Goal: Task Accomplishment & Management: Use online tool/utility

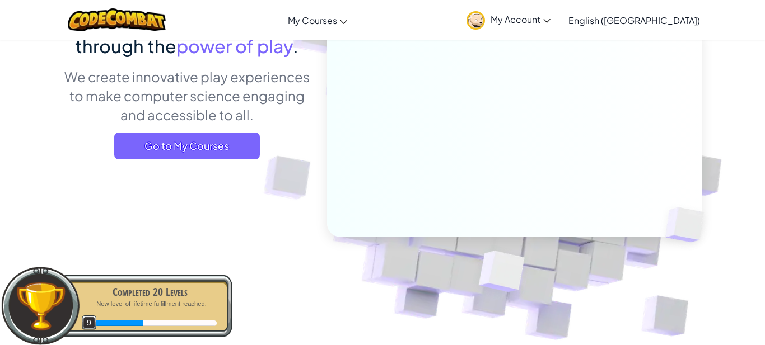
scroll to position [130, 0]
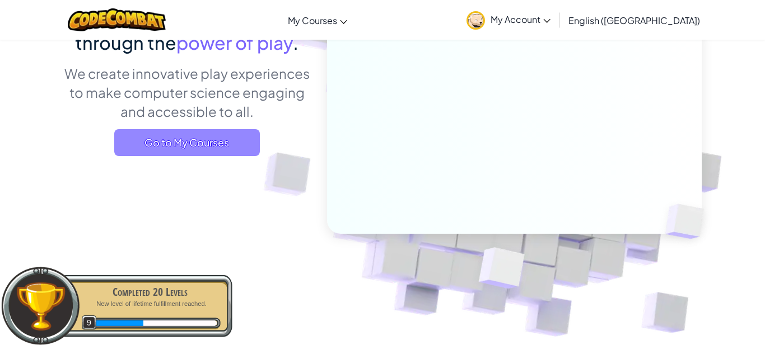
click at [211, 138] on span "Go to My Courses" at bounding box center [187, 142] width 146 height 27
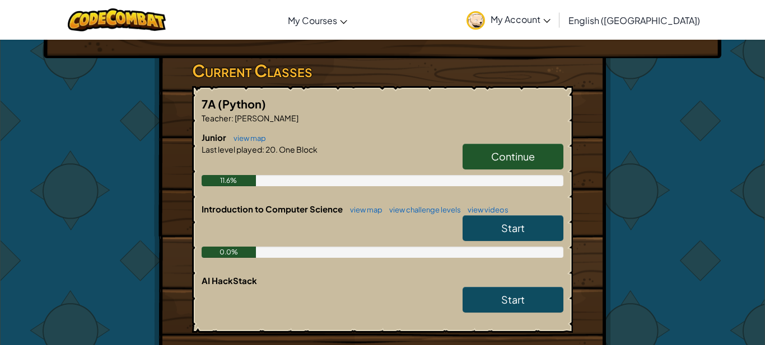
scroll to position [193, 0]
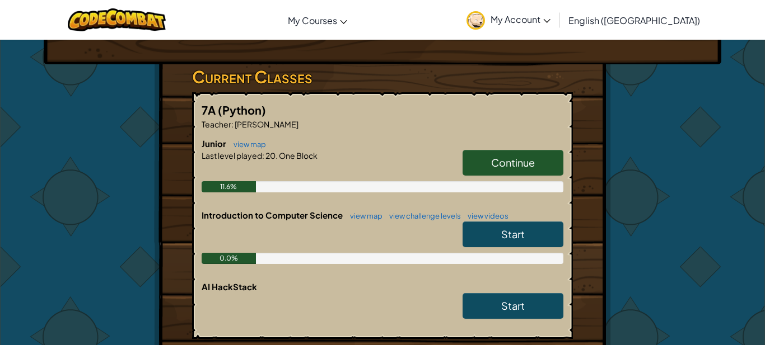
click at [491, 166] on span "Continue" at bounding box center [513, 162] width 44 height 13
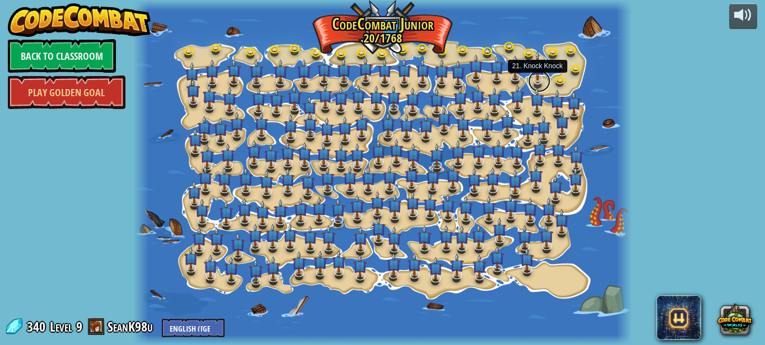
click at [538, 81] on link at bounding box center [539, 81] width 22 height 22
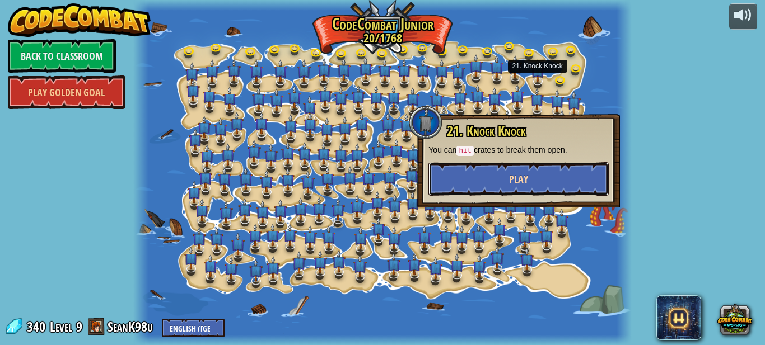
click at [527, 177] on span "Play" at bounding box center [518, 179] width 19 height 14
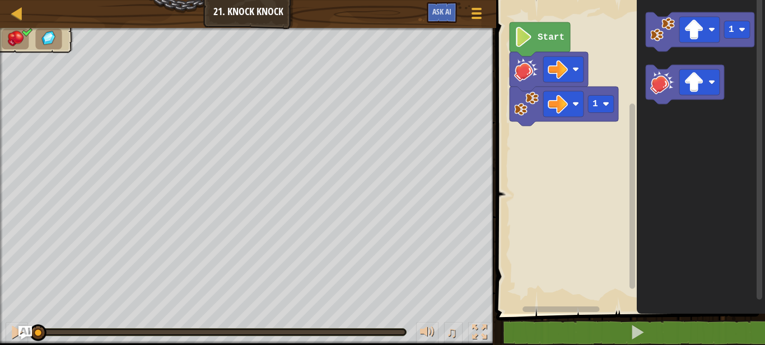
click at [529, 39] on image "Blockly Workspace" at bounding box center [523, 37] width 19 height 20
click at [553, 153] on rect "Blockly Workspace" at bounding box center [629, 154] width 272 height 320
click at [526, 46] on image "Blockly Workspace" at bounding box center [523, 37] width 19 height 20
click at [526, 40] on image "Blockly Workspace" at bounding box center [523, 37] width 19 height 20
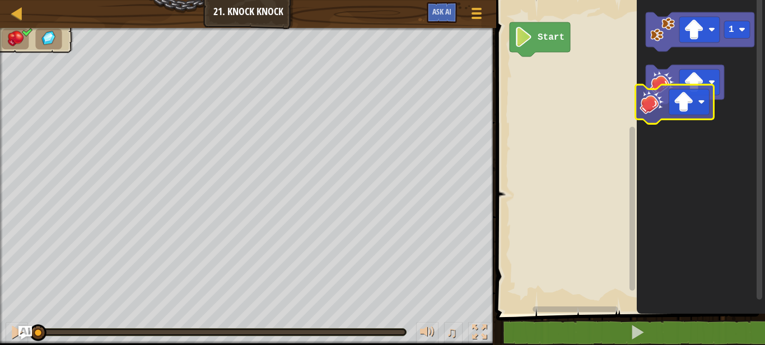
click at [651, 102] on g "1" at bounding box center [700, 58] width 109 height 92
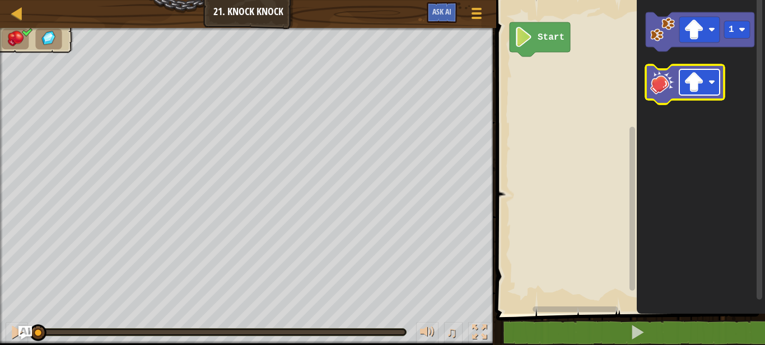
click at [704, 83] on rect "Blockly Workspace" at bounding box center [699, 82] width 40 height 26
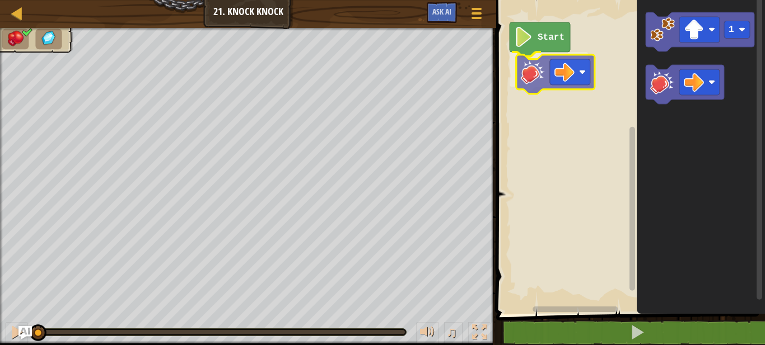
click at [535, 69] on div "Start 1" at bounding box center [629, 154] width 272 height 320
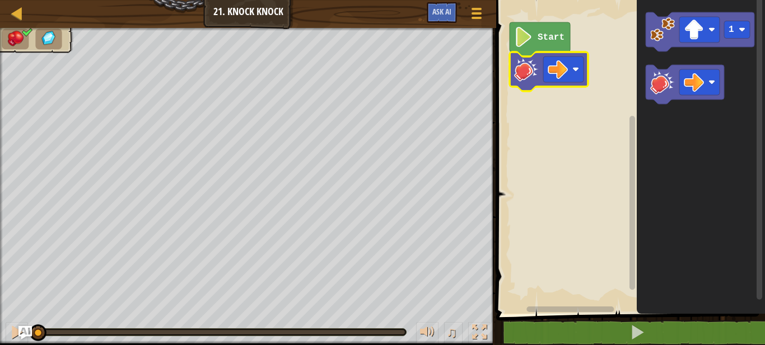
click at [583, 189] on rect "Blockly Workspace" at bounding box center [629, 154] width 272 height 320
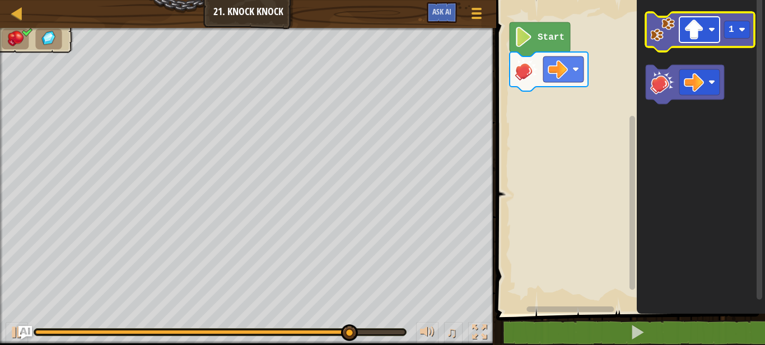
click at [690, 29] on image "Blockly Workspace" at bounding box center [694, 30] width 20 height 20
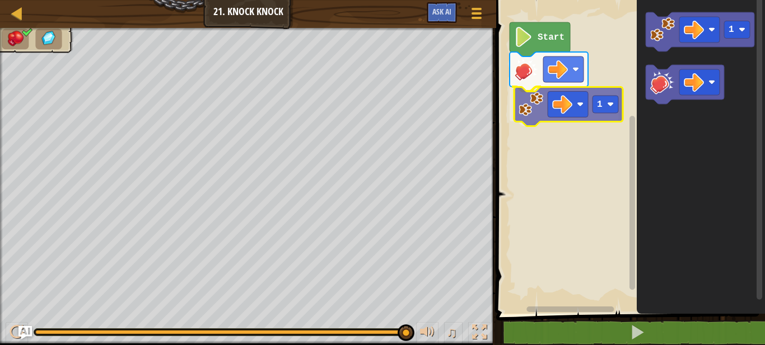
click at [526, 103] on div "Start 1 1 1" at bounding box center [629, 154] width 272 height 320
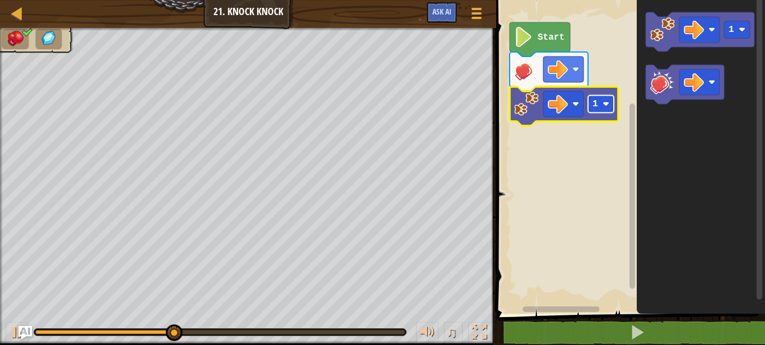
click at [605, 97] on rect "Blockly Workspace" at bounding box center [601, 104] width 26 height 17
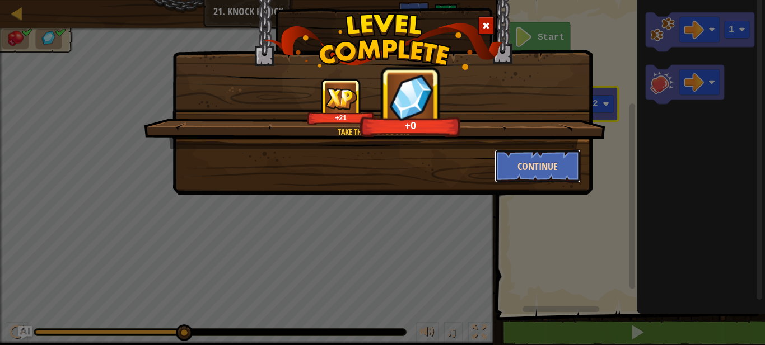
click at [552, 174] on button "Continue" at bounding box center [537, 166] width 87 height 34
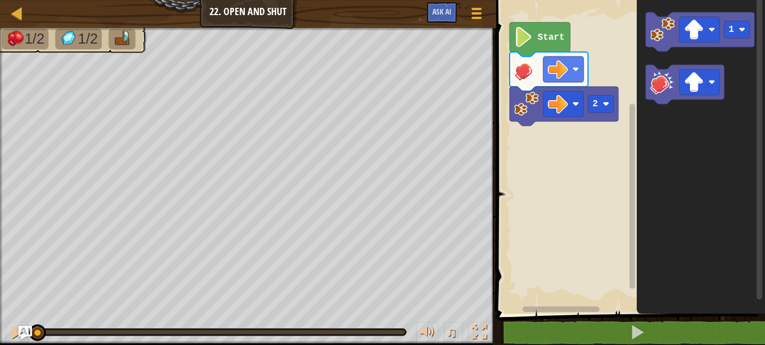
click at [554, 167] on rect "Blockly Workspace" at bounding box center [629, 154] width 272 height 320
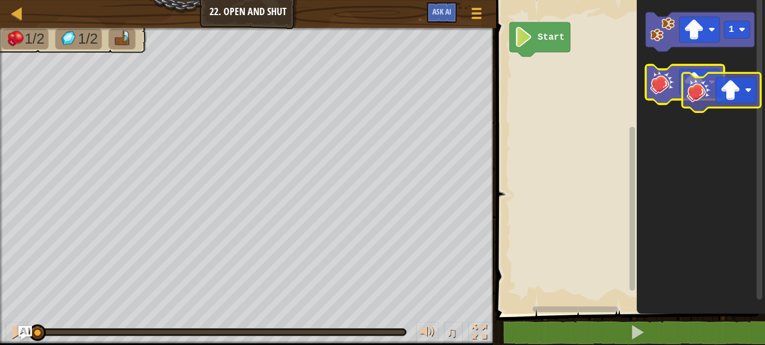
click at [679, 87] on g "Blockly Workspace" at bounding box center [685, 84] width 78 height 39
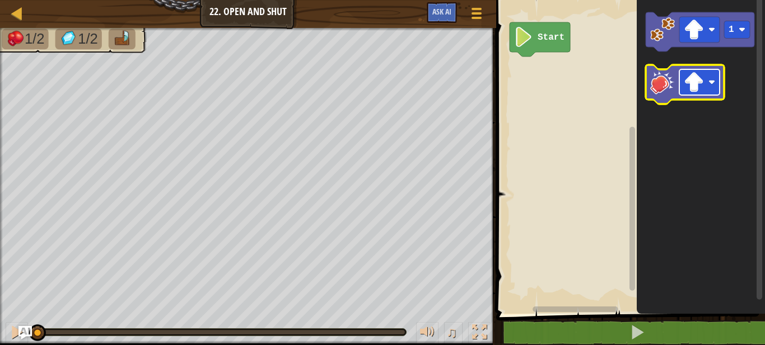
click at [704, 86] on rect "Blockly Workspace" at bounding box center [699, 82] width 40 height 26
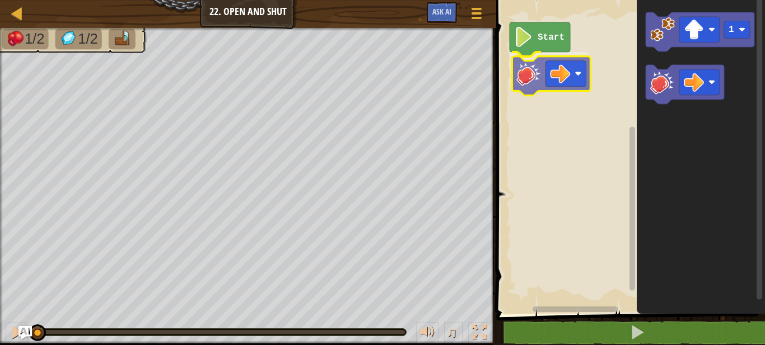
click at [529, 74] on div "Start 1" at bounding box center [629, 154] width 272 height 320
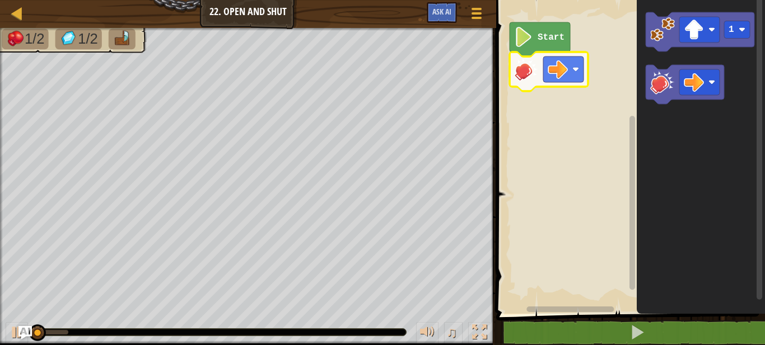
click at [559, 166] on rect "Blockly Workspace" at bounding box center [629, 154] width 272 height 320
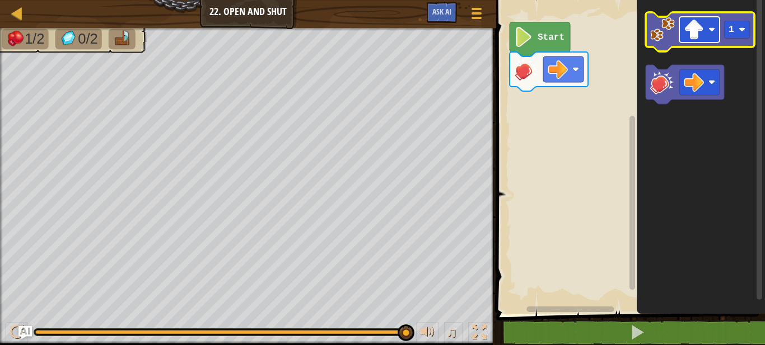
click at [690, 39] on image "Blockly Workspace" at bounding box center [694, 30] width 20 height 20
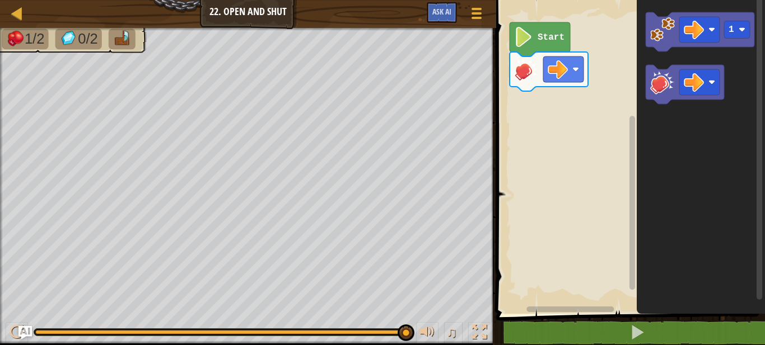
click at [609, 125] on div "Start 1" at bounding box center [629, 154] width 272 height 320
click at [669, 23] on image "Blockly Workspace" at bounding box center [662, 29] width 25 height 25
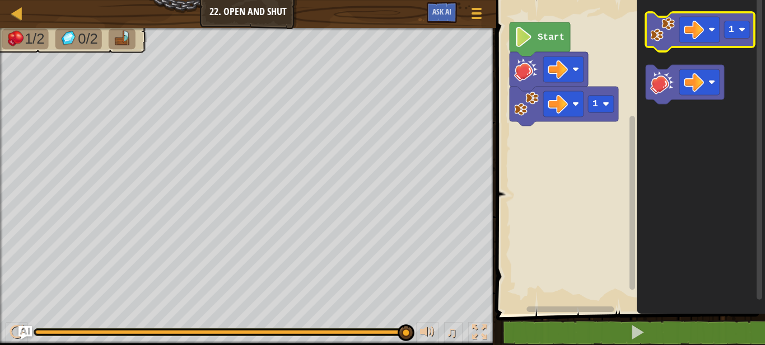
click at [669, 23] on image "Blockly Workspace" at bounding box center [662, 29] width 25 height 25
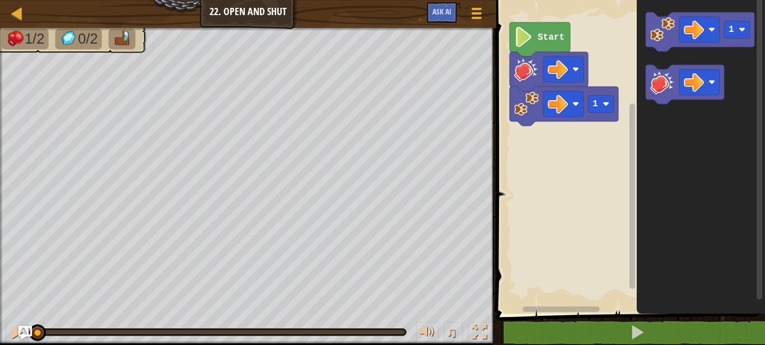
click at [591, 203] on rect "Blockly Workspace" at bounding box center [629, 154] width 272 height 320
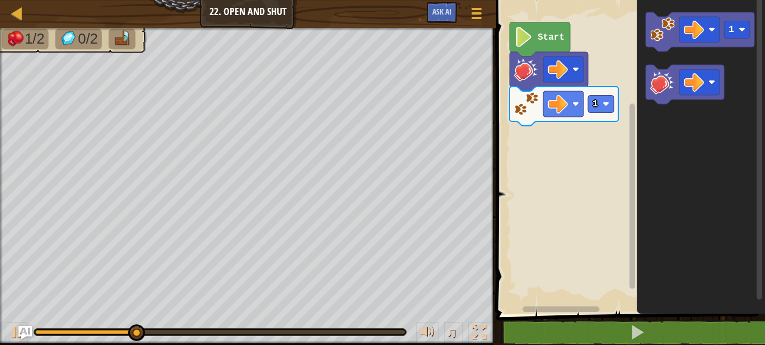
click at [531, 35] on image "Blockly Workspace" at bounding box center [523, 37] width 19 height 20
click at [590, 162] on rect "Blockly Workspace" at bounding box center [629, 154] width 272 height 320
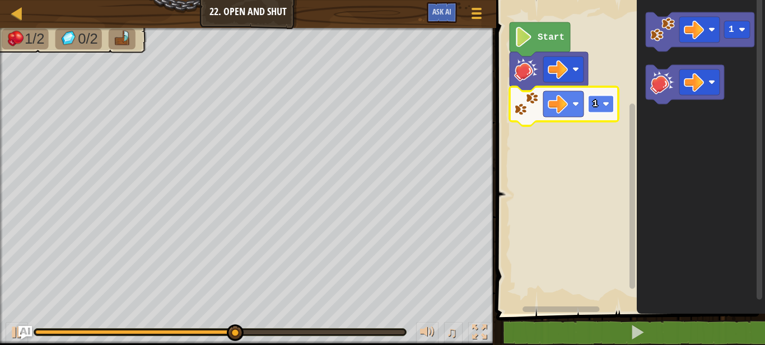
click at [604, 108] on rect "Blockly Workspace" at bounding box center [601, 104] width 26 height 17
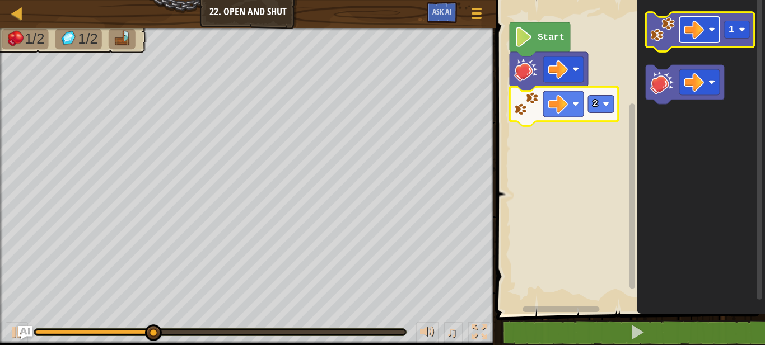
click at [683, 26] on rect "Blockly Workspace" at bounding box center [699, 30] width 40 height 26
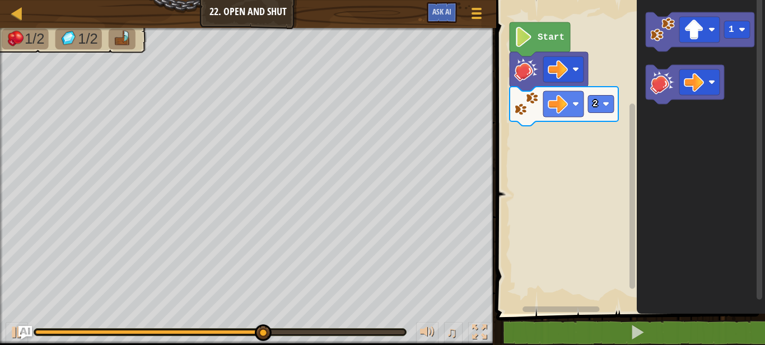
click at [672, 152] on icon "1" at bounding box center [701, 154] width 128 height 320
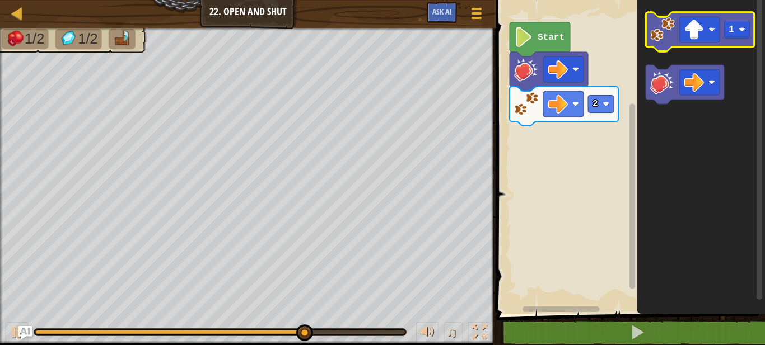
click at [657, 29] on image "Blockly Workspace" at bounding box center [662, 29] width 25 height 25
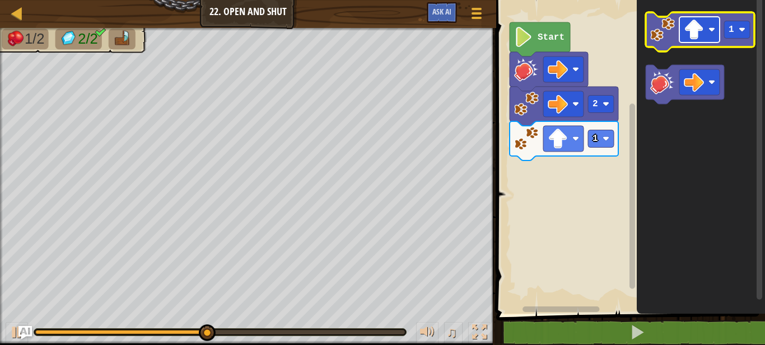
click at [681, 34] on rect "Blockly Workspace" at bounding box center [699, 30] width 40 height 26
click at [658, 29] on image "Blockly Workspace" at bounding box center [662, 29] width 25 height 25
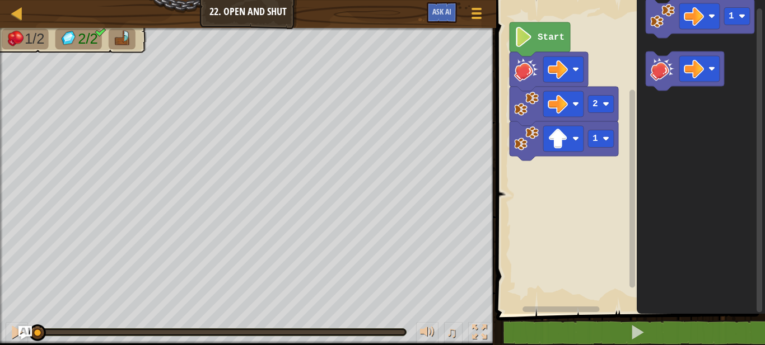
click at [663, 54] on g "1" at bounding box center [700, 45] width 109 height 92
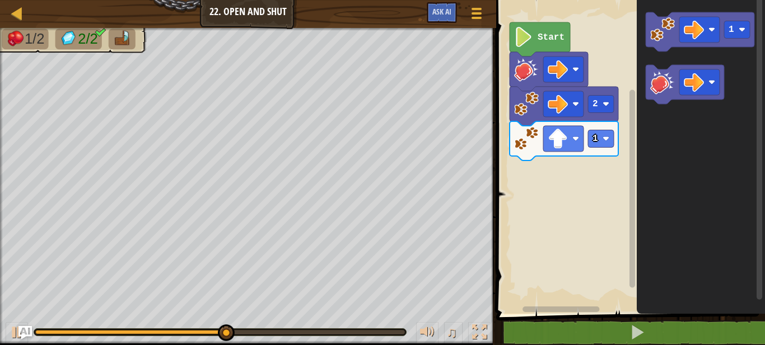
click at [637, 167] on icon "1" at bounding box center [701, 154] width 128 height 320
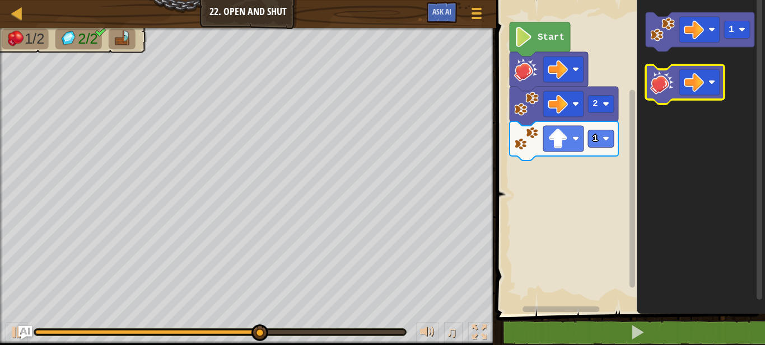
click at [651, 71] on image "Blockly Workspace" at bounding box center [662, 82] width 25 height 25
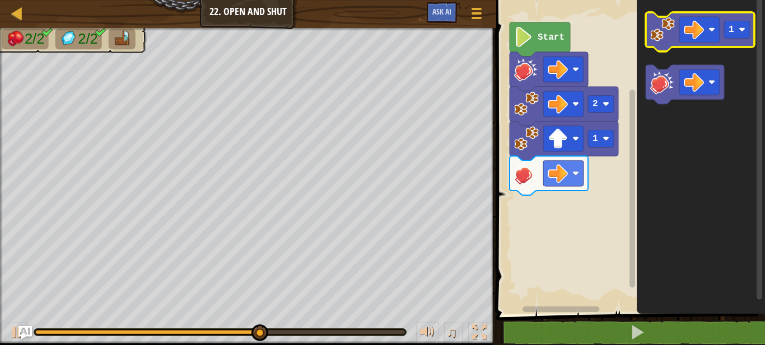
click at [660, 31] on image "Blockly Workspace" at bounding box center [662, 29] width 25 height 25
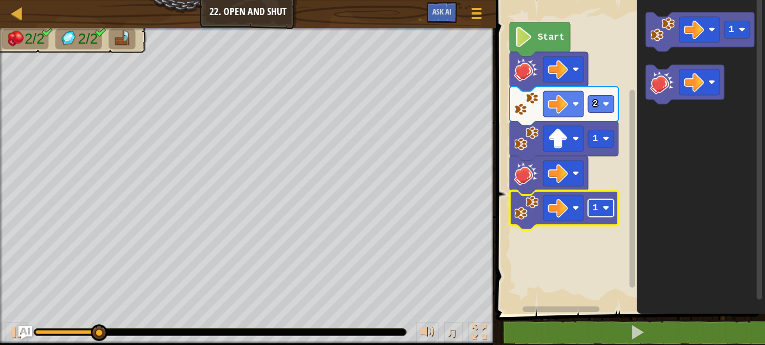
click at [603, 211] on image "Blockly Workspace" at bounding box center [605, 208] width 7 height 7
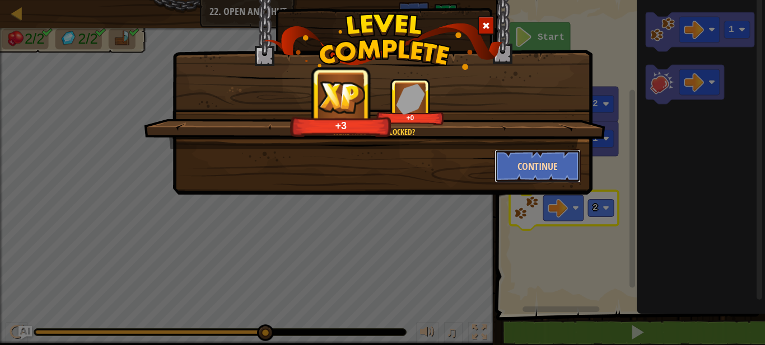
click at [527, 179] on button "Continue" at bounding box center [537, 166] width 87 height 34
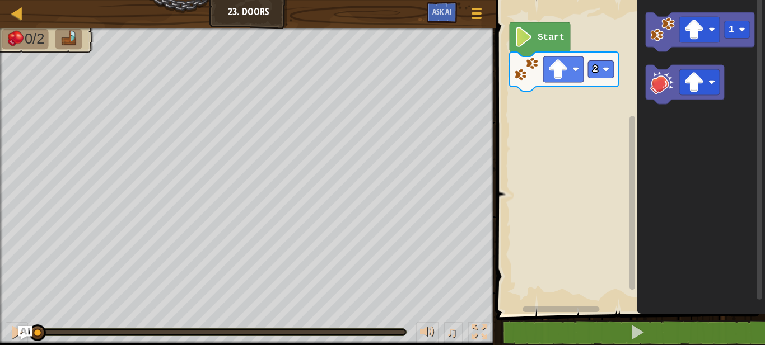
click at [532, 30] on image "Blockly Workspace" at bounding box center [523, 37] width 19 height 20
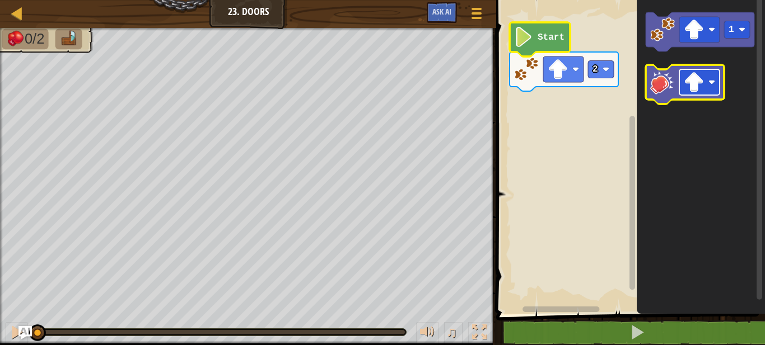
click at [698, 91] on image "Blockly Workspace" at bounding box center [694, 82] width 20 height 20
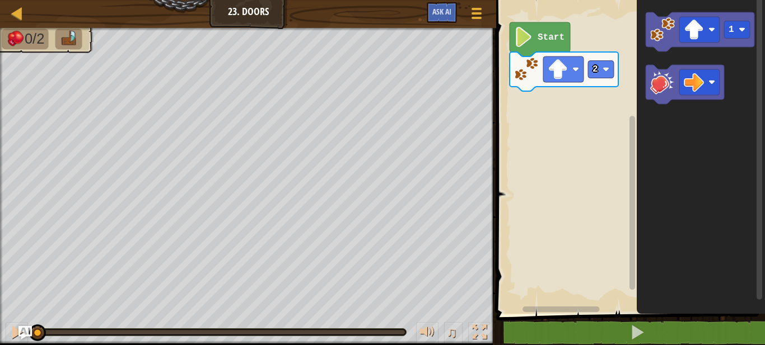
click at [568, 100] on div "2 Start 1" at bounding box center [629, 154] width 272 height 320
click at [659, 88] on image "Blockly Workspace" at bounding box center [662, 82] width 25 height 25
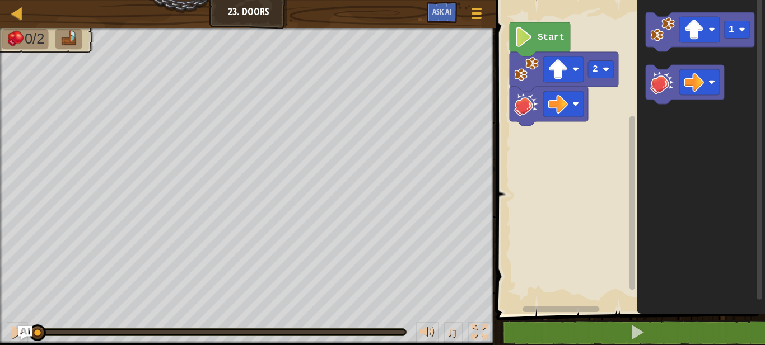
click at [698, 200] on icon "Blockly Workspace" at bounding box center [701, 154] width 128 height 320
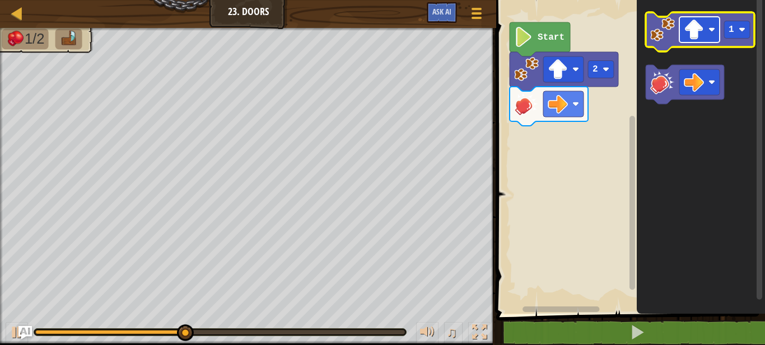
click at [690, 26] on image "Blockly Workspace" at bounding box center [694, 30] width 20 height 20
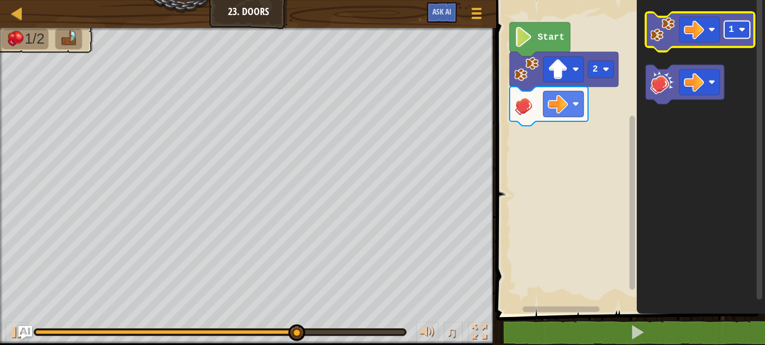
click at [733, 31] on text "1" at bounding box center [731, 30] width 6 height 10
click at [653, 32] on image "Blockly Workspace" at bounding box center [662, 29] width 25 height 25
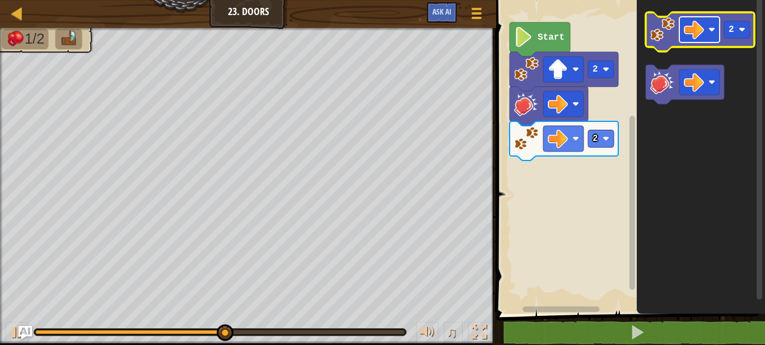
click at [691, 35] on image "Blockly Workspace" at bounding box center [694, 30] width 20 height 20
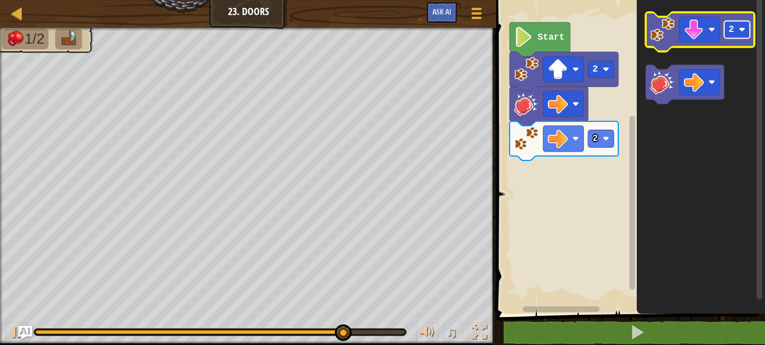
click at [735, 32] on rect "Blockly Workspace" at bounding box center [737, 29] width 26 height 17
click at [661, 38] on image "Blockly Workspace" at bounding box center [662, 29] width 25 height 25
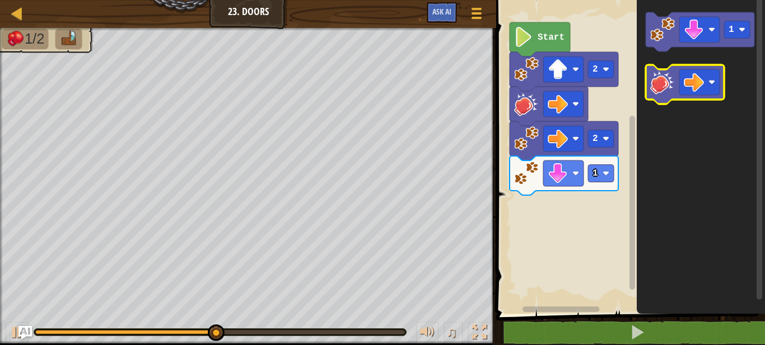
click at [660, 87] on image "Blockly Workspace" at bounding box center [662, 82] width 25 height 25
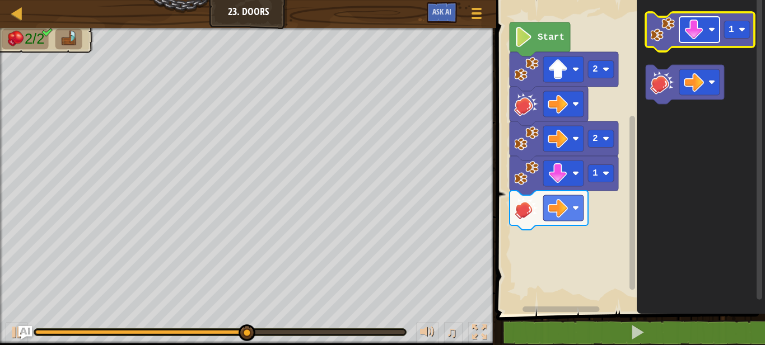
click at [684, 32] on image "Blockly Workspace" at bounding box center [694, 30] width 20 height 20
click at [740, 27] on image "Blockly Workspace" at bounding box center [742, 29] width 7 height 7
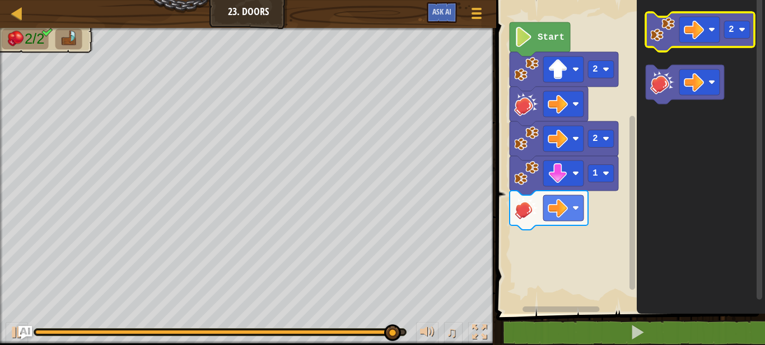
click at [656, 29] on image "Blockly Workspace" at bounding box center [662, 29] width 25 height 25
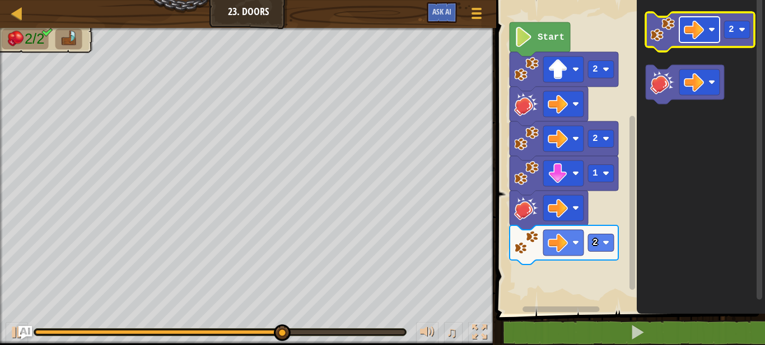
click at [684, 29] on image "Blockly Workspace" at bounding box center [694, 30] width 20 height 20
click at [732, 35] on rect "Blockly Workspace" at bounding box center [737, 29] width 26 height 17
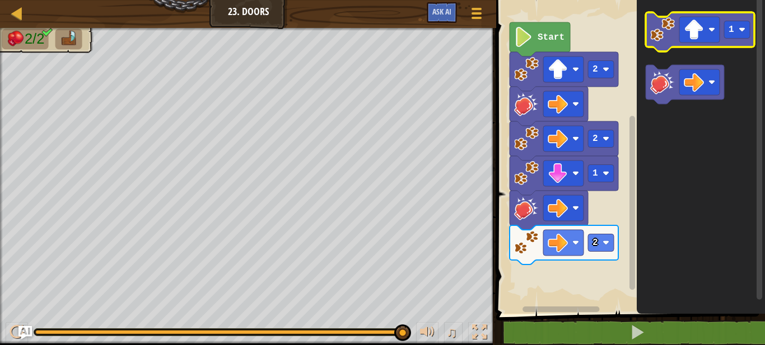
click at [658, 39] on image "Blockly Workspace" at bounding box center [662, 29] width 25 height 25
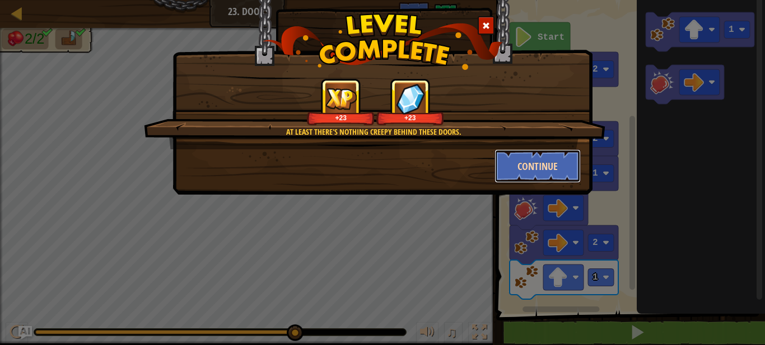
click at [510, 170] on button "Continue" at bounding box center [537, 166] width 87 height 34
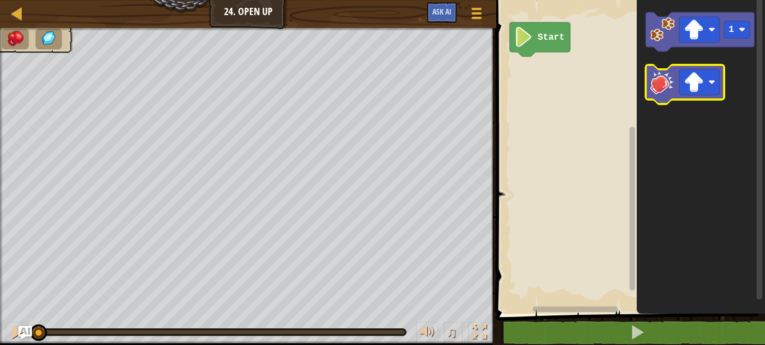
click at [653, 85] on image "Blockly Workspace" at bounding box center [662, 82] width 25 height 25
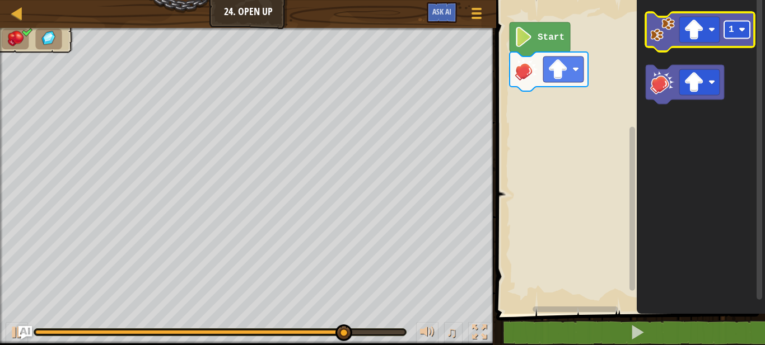
click at [730, 31] on text "1" at bounding box center [731, 30] width 6 height 10
click at [664, 37] on image "Blockly Workspace" at bounding box center [662, 29] width 25 height 25
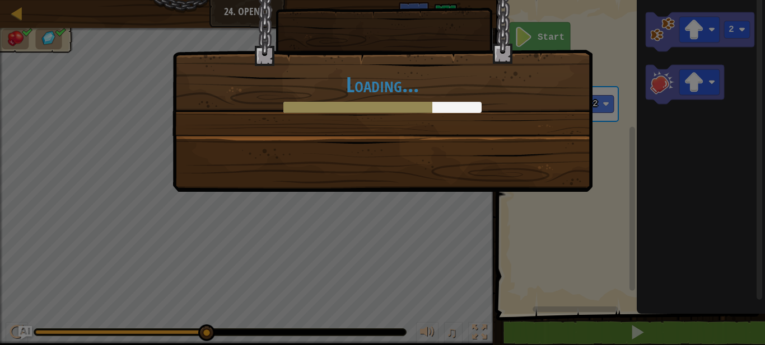
click at [582, 195] on div "Loading..." at bounding box center [382, 172] width 765 height 345
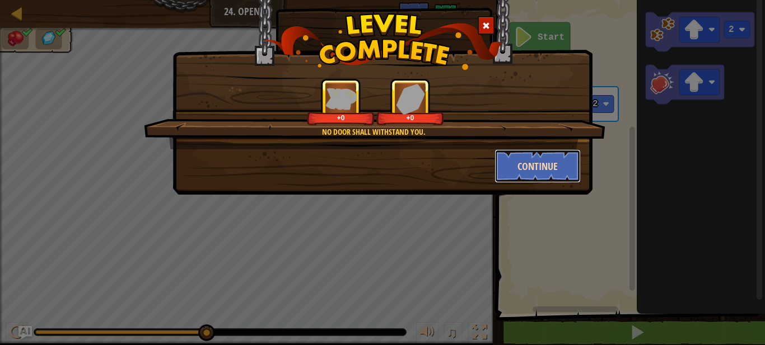
click at [554, 181] on button "Continue" at bounding box center [537, 166] width 87 height 34
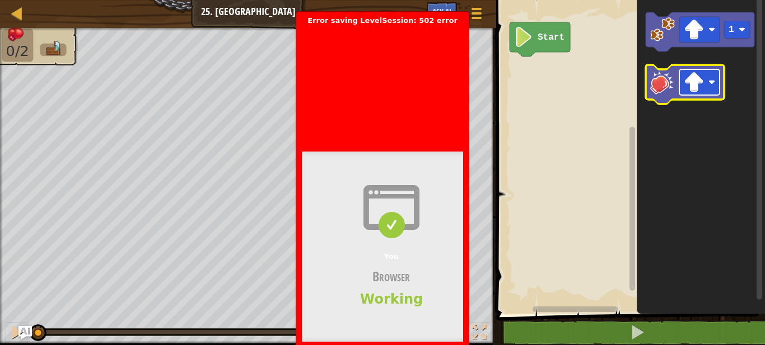
click at [695, 87] on image "Blockly Workspace" at bounding box center [694, 82] width 20 height 20
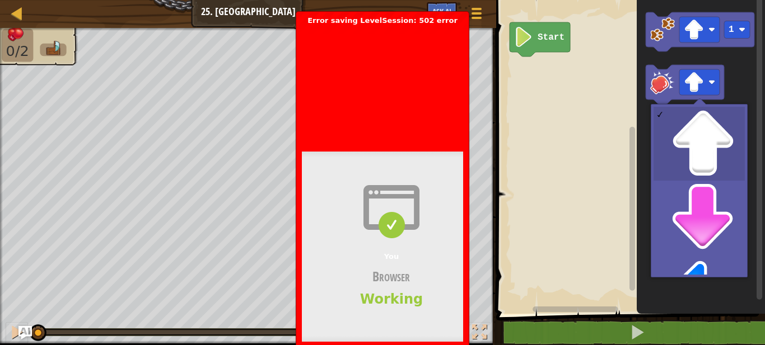
click at [445, 74] on header "Bad gateway Error code 502 Visit cloudflare.com for more information. 2025-09-2…" at bounding box center [571, 79] width 538 height 109
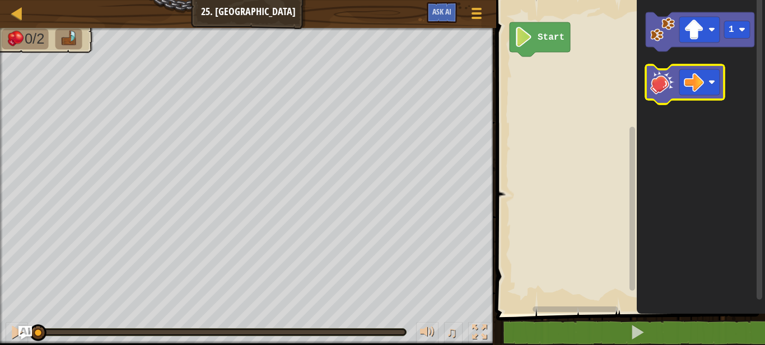
click at [661, 92] on image "Blockly Workspace" at bounding box center [662, 82] width 25 height 25
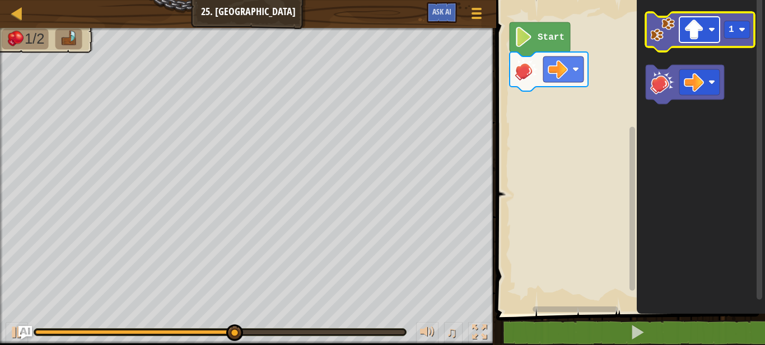
click at [695, 34] on image "Blockly Workspace" at bounding box center [694, 30] width 20 height 20
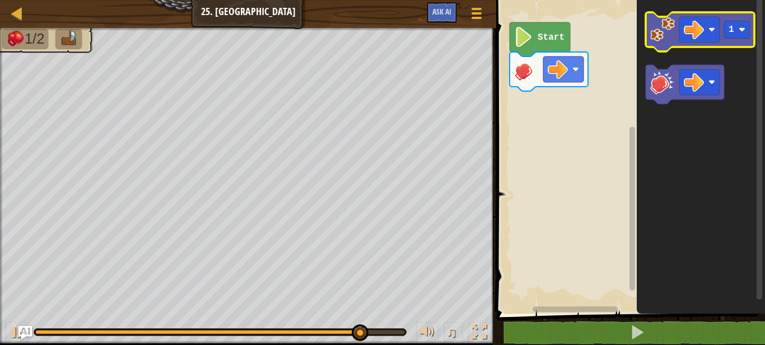
click at [656, 35] on image "Blockly Workspace" at bounding box center [662, 29] width 25 height 25
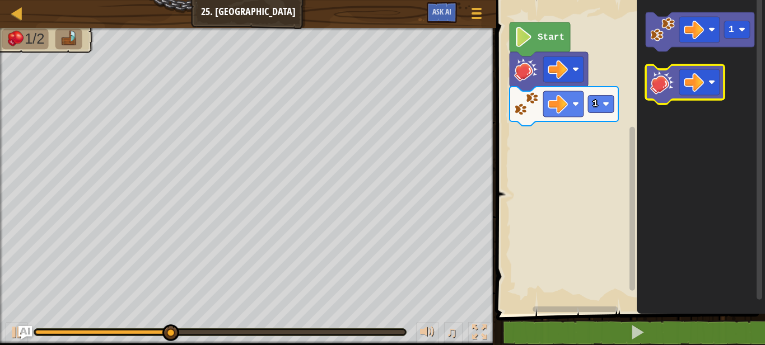
click at [660, 87] on image "Blockly Workspace" at bounding box center [662, 82] width 25 height 25
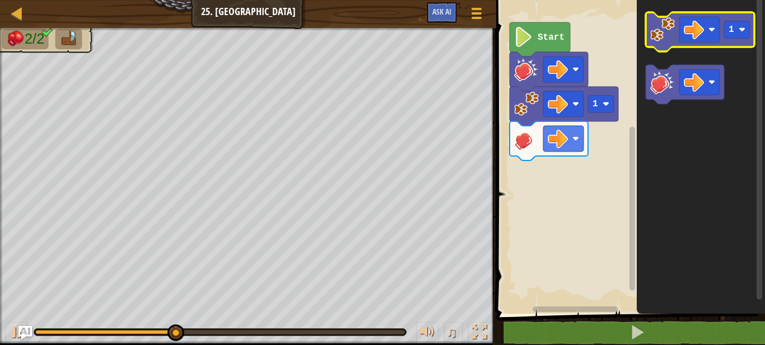
click at [651, 26] on image "Blockly Workspace" at bounding box center [662, 29] width 25 height 25
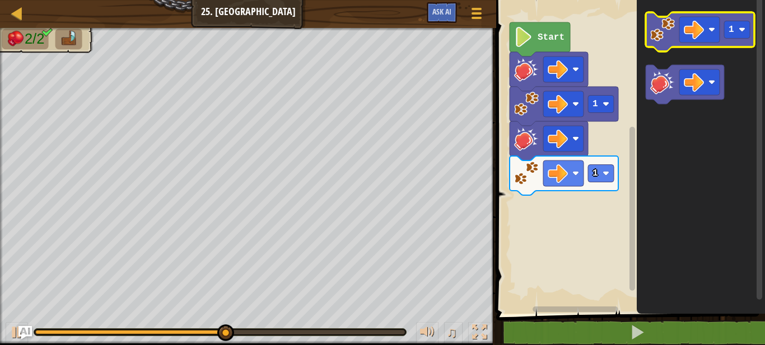
click at [656, 36] on image "Blockly Workspace" at bounding box center [662, 29] width 25 height 25
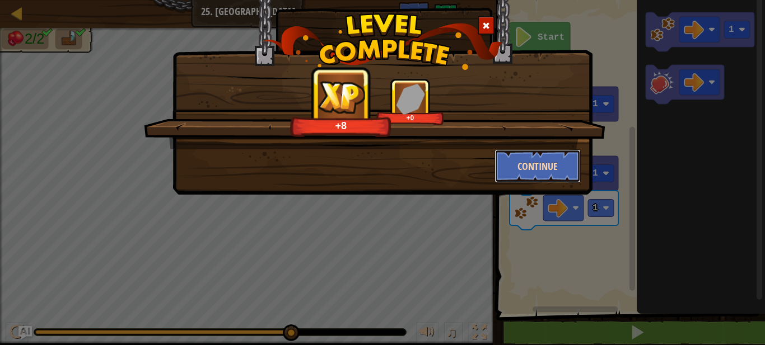
click at [526, 158] on button "Continue" at bounding box center [537, 166] width 87 height 34
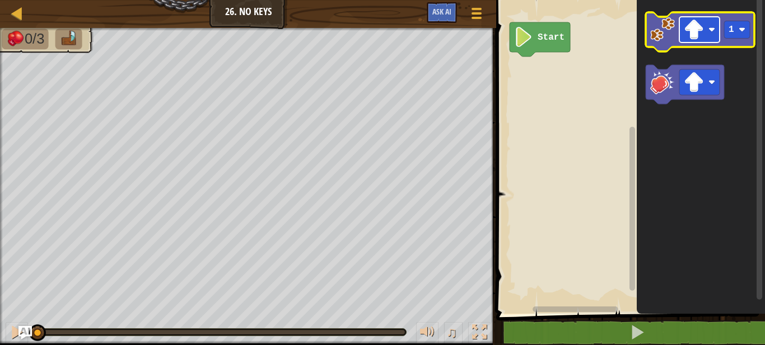
click at [690, 34] on image "Blockly Workspace" at bounding box center [694, 30] width 20 height 20
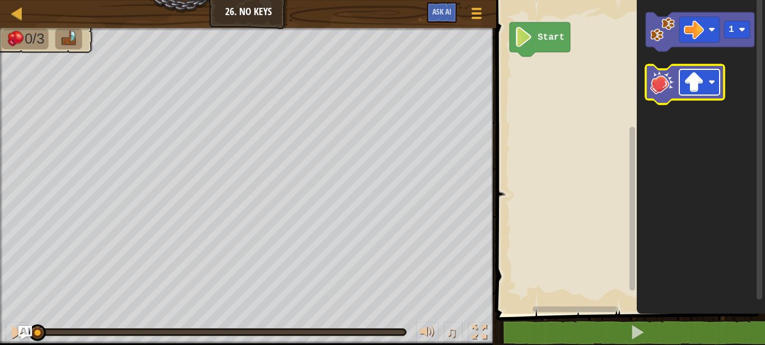
click at [696, 90] on image "Blockly Workspace" at bounding box center [694, 82] width 20 height 20
click at [661, 87] on image "Blockly Workspace" at bounding box center [662, 82] width 25 height 25
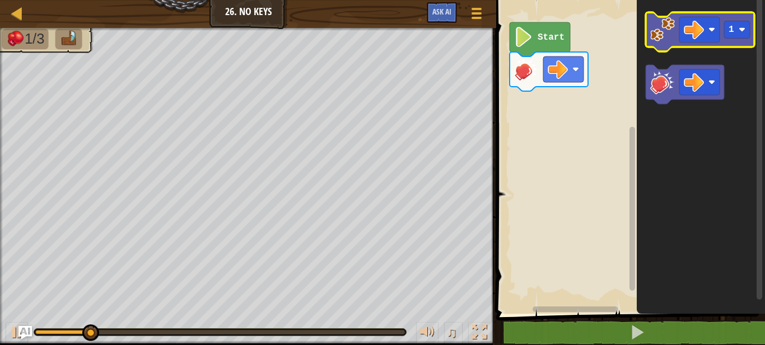
click at [650, 29] on image "Blockly Workspace" at bounding box center [662, 29] width 25 height 25
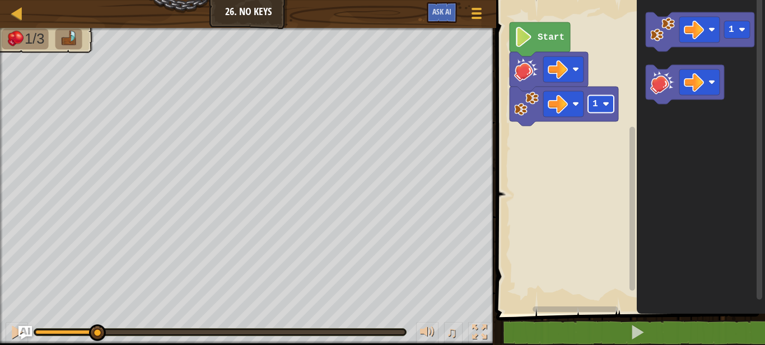
click at [605, 110] on rect "Blockly Workspace" at bounding box center [601, 104] width 26 height 17
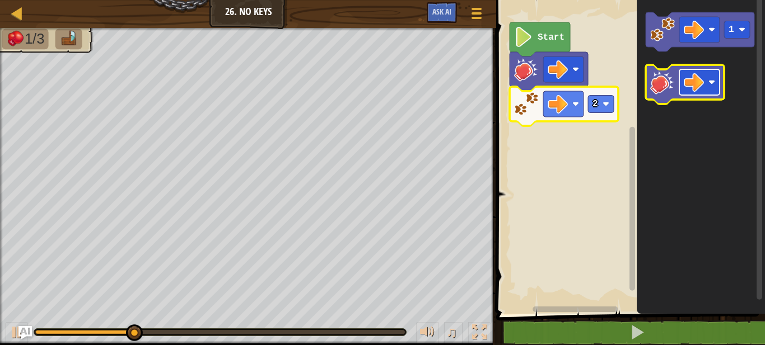
click at [694, 87] on image "Blockly Workspace" at bounding box center [694, 82] width 20 height 20
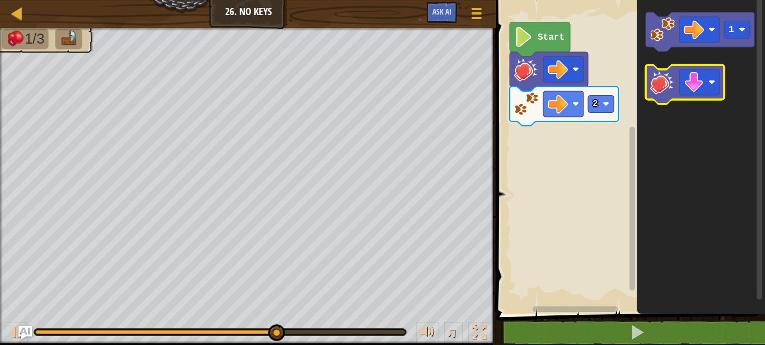
click at [658, 88] on image "Blockly Workspace" at bounding box center [662, 82] width 25 height 25
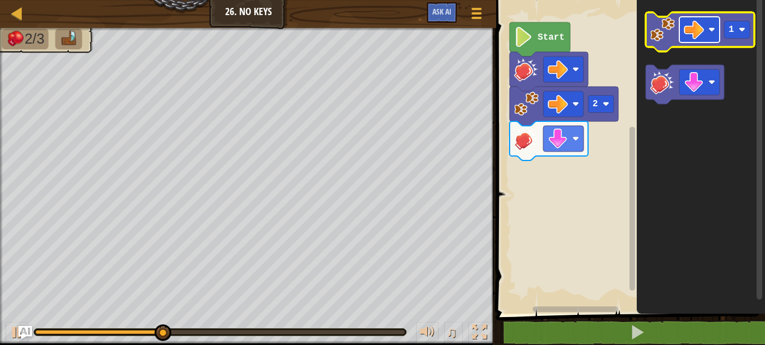
click at [683, 31] on rect "Blockly Workspace" at bounding box center [699, 30] width 40 height 26
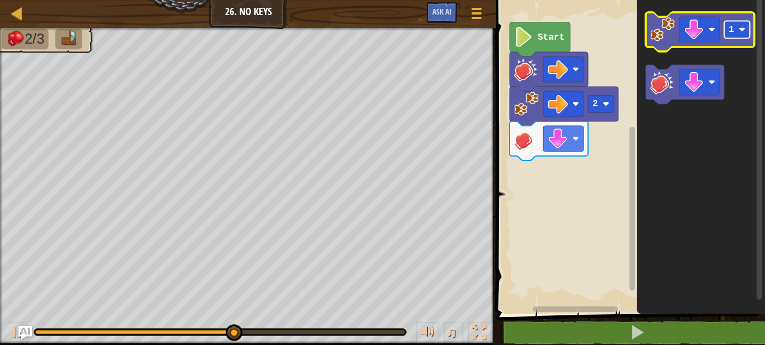
click at [736, 35] on rect "Blockly Workspace" at bounding box center [737, 29] width 26 height 17
click at [662, 36] on image "Blockly Workspace" at bounding box center [662, 29] width 25 height 25
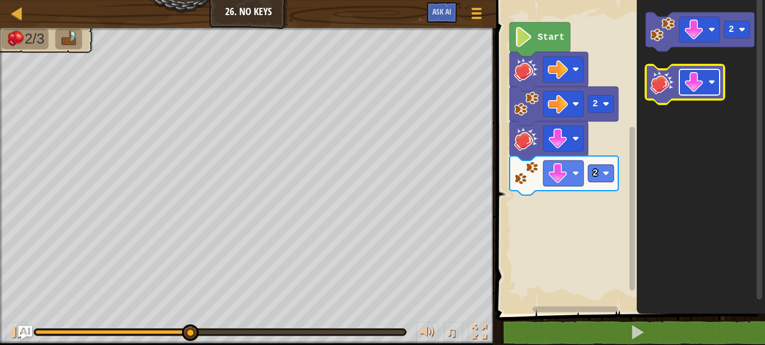
click at [686, 88] on image "Blockly Workspace" at bounding box center [694, 82] width 20 height 20
click at [660, 90] on image "Blockly Workspace" at bounding box center [662, 82] width 25 height 25
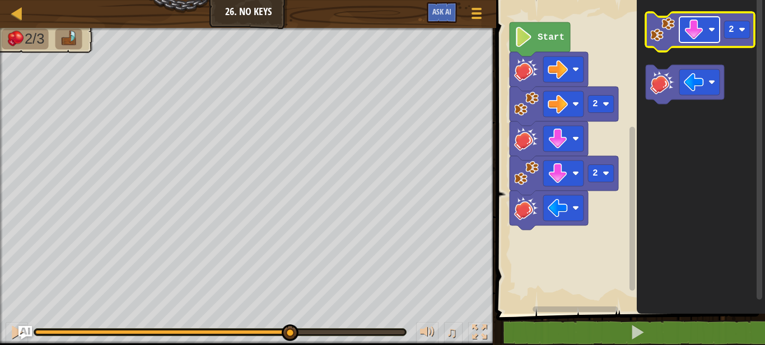
click at [688, 41] on rect "Blockly Workspace" at bounding box center [699, 30] width 40 height 26
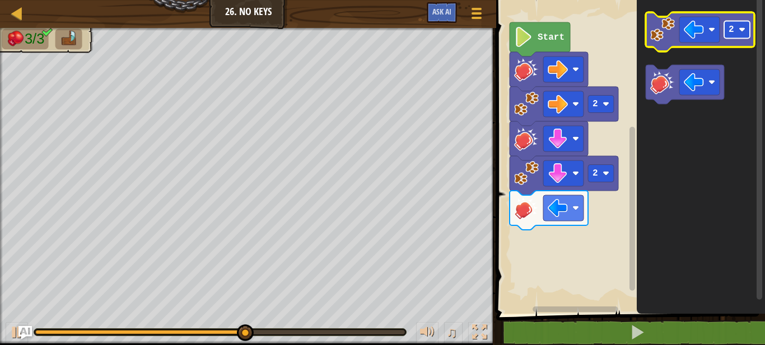
click at [735, 31] on rect "Blockly Workspace" at bounding box center [737, 29] width 26 height 17
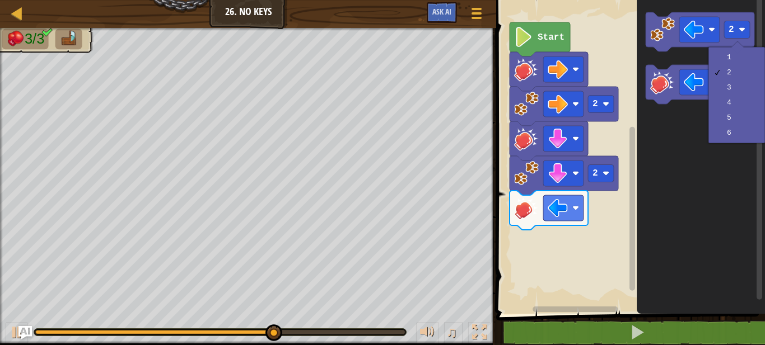
click at [704, 130] on icon "Blockly Workspace" at bounding box center [701, 154] width 128 height 320
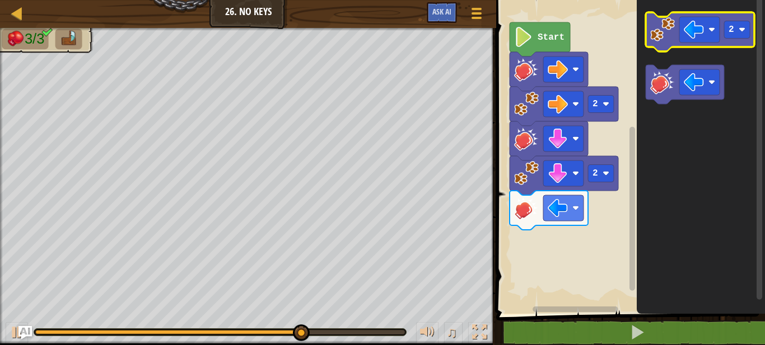
click at [663, 37] on image "Blockly Workspace" at bounding box center [662, 29] width 25 height 25
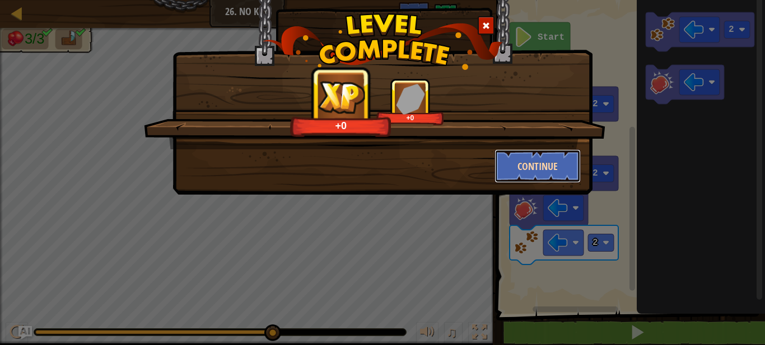
click at [570, 167] on button "Continue" at bounding box center [537, 166] width 87 height 34
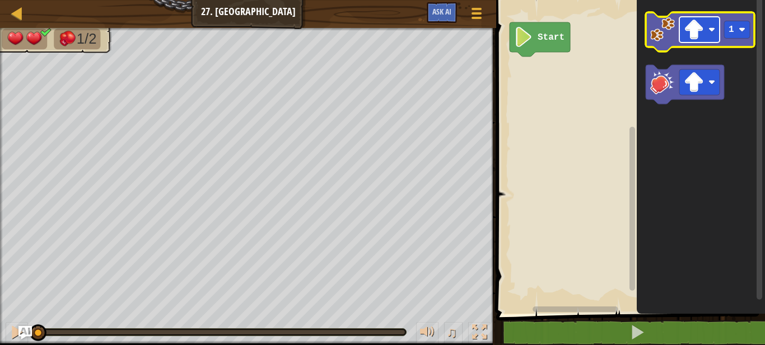
click at [694, 27] on image "Blockly Workspace" at bounding box center [694, 30] width 20 height 20
click at [660, 38] on image "Blockly Workspace" at bounding box center [662, 29] width 25 height 25
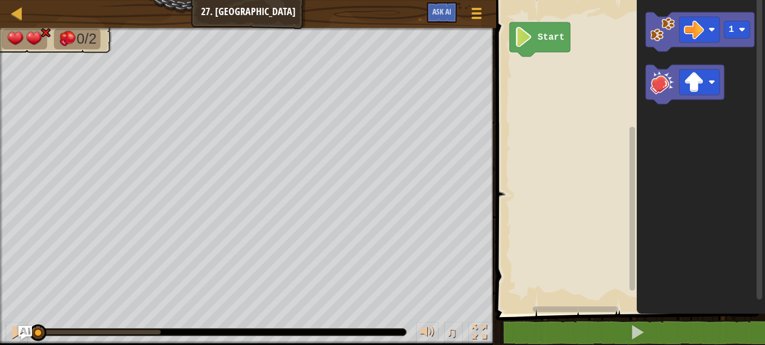
drag, startPoint x: 161, startPoint y: 331, endPoint x: 30, endPoint y: 322, distance: 130.8
click at [30, 322] on div "♫" at bounding box center [248, 330] width 496 height 34
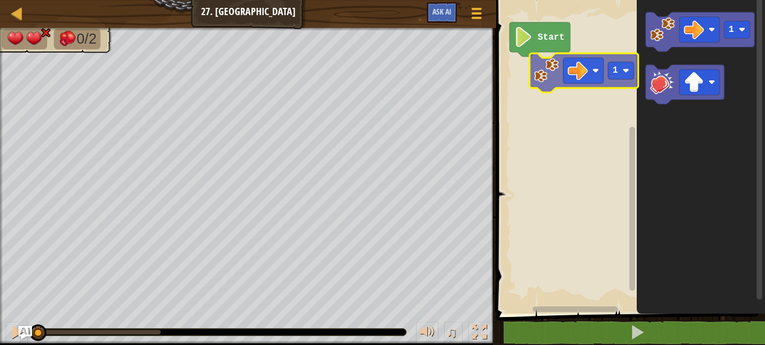
click at [538, 77] on div "Start 1 1" at bounding box center [629, 154] width 272 height 320
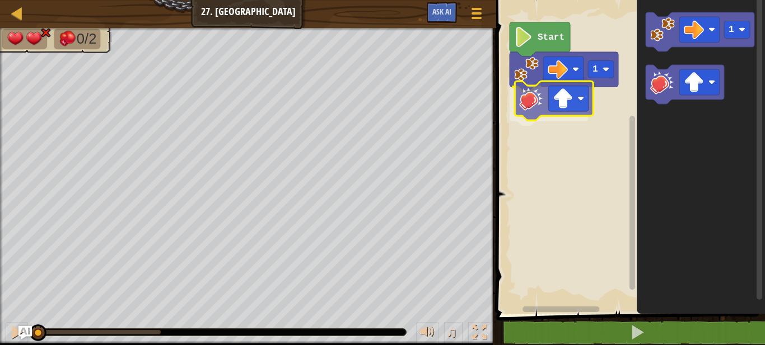
click at [530, 104] on div "Start 1 1" at bounding box center [629, 154] width 272 height 320
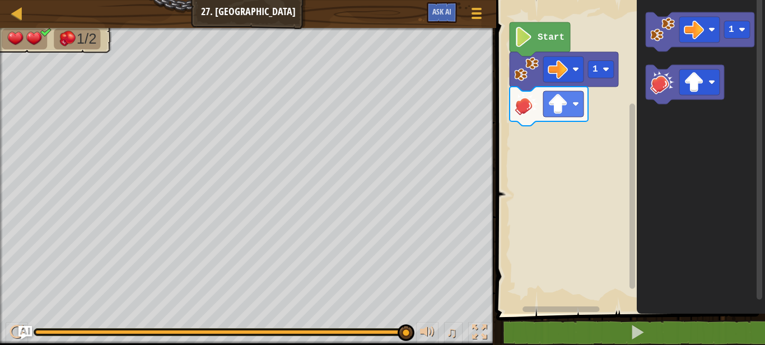
click at [516, 144] on div "Start 1 1" at bounding box center [629, 154] width 272 height 320
click at [648, 36] on icon "Blockly Workspace" at bounding box center [700, 31] width 109 height 39
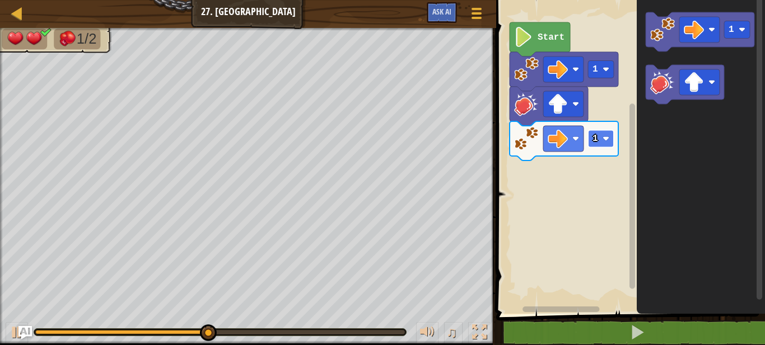
click at [606, 144] on rect "Blockly Workspace" at bounding box center [601, 138] width 26 height 17
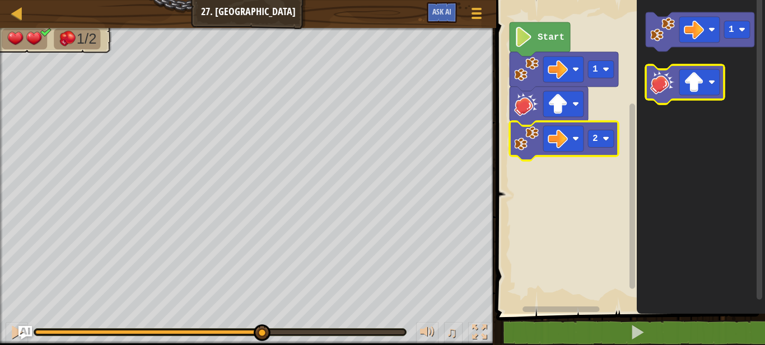
click at [661, 89] on image "Blockly Workspace" at bounding box center [662, 82] width 25 height 25
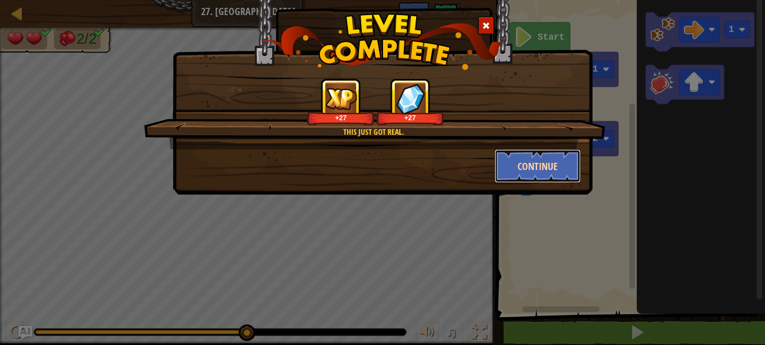
click at [526, 169] on button "Continue" at bounding box center [537, 166] width 87 height 34
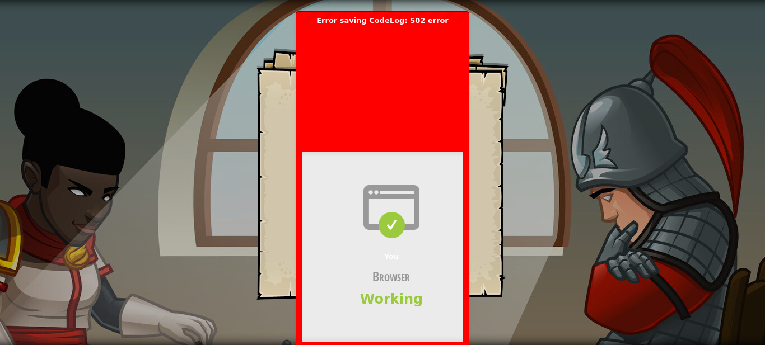
click at [401, 188] on span at bounding box center [391, 207] width 179 height 45
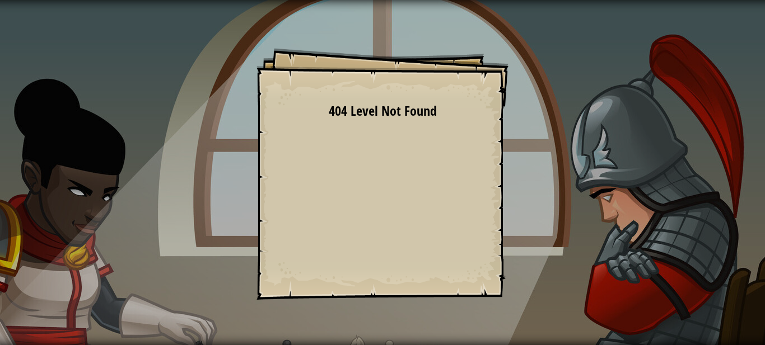
click at [204, 151] on div "Goals Start Level Error loading from server. Try refreshing the page. 404 Level…" at bounding box center [382, 172] width 765 height 345
drag, startPoint x: 193, startPoint y: 75, endPoint x: 313, endPoint y: 205, distance: 176.7
click at [313, 205] on div "Goals Start Level Error loading from server. Try refreshing the page. 404 Level…" at bounding box center [382, 172] width 765 height 345
